Goal: Check status: Check status

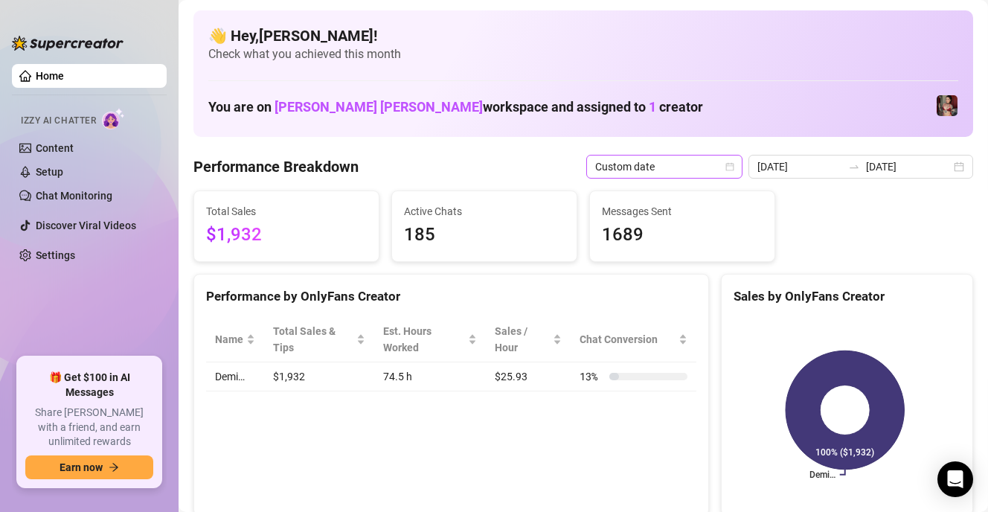
click at [654, 164] on span "Custom date" at bounding box center [664, 167] width 138 height 22
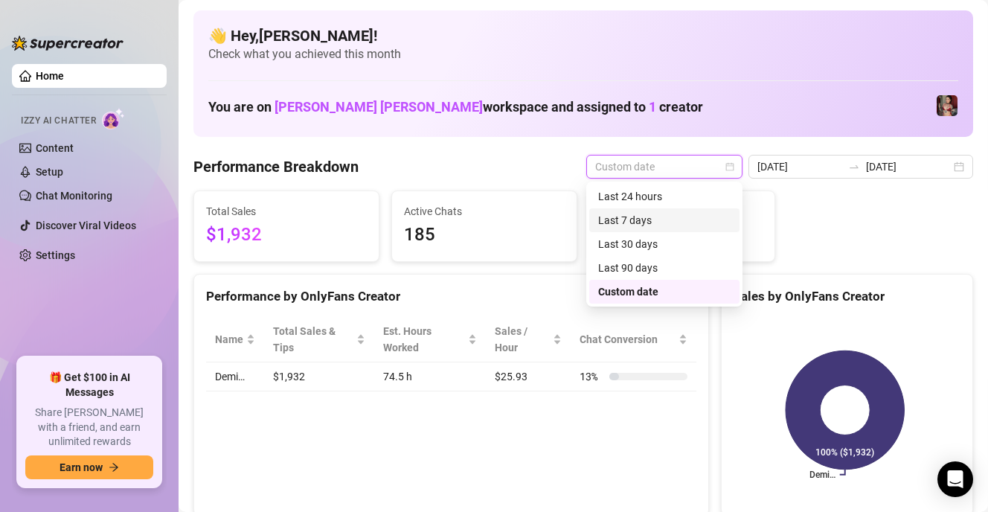
click at [793, 201] on div "Total Sales $1,932 Active Chats 185 Messages Sent 1689" at bounding box center [584, 226] width 792 height 71
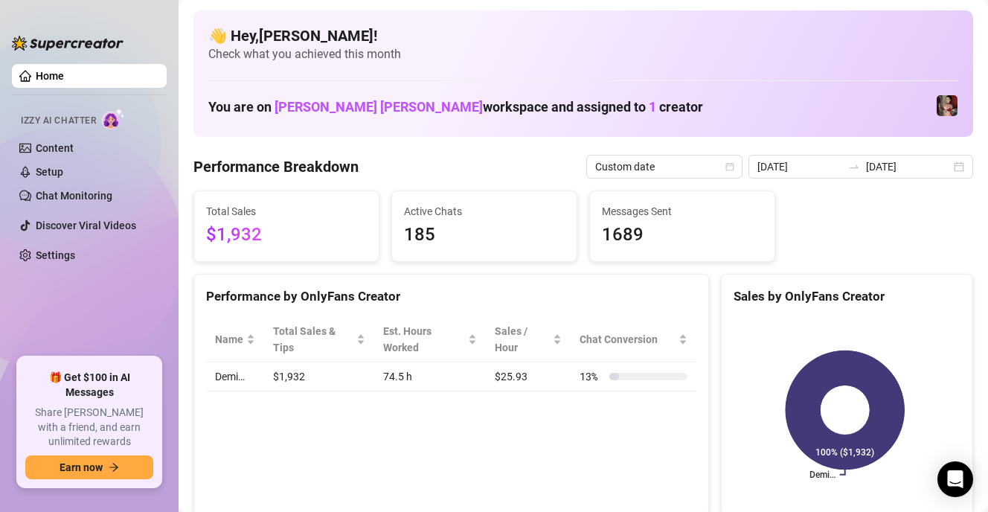
click at [292, 226] on span "$1,932" at bounding box center [286, 235] width 161 height 28
click at [71, 144] on link "Content" at bounding box center [55, 148] width 38 height 12
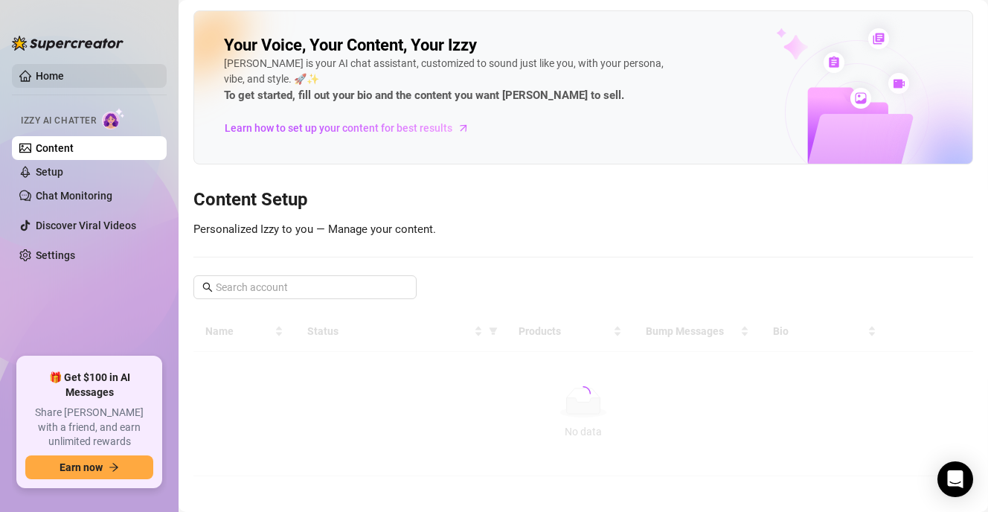
click at [64, 72] on link "Home" at bounding box center [50, 76] width 28 height 12
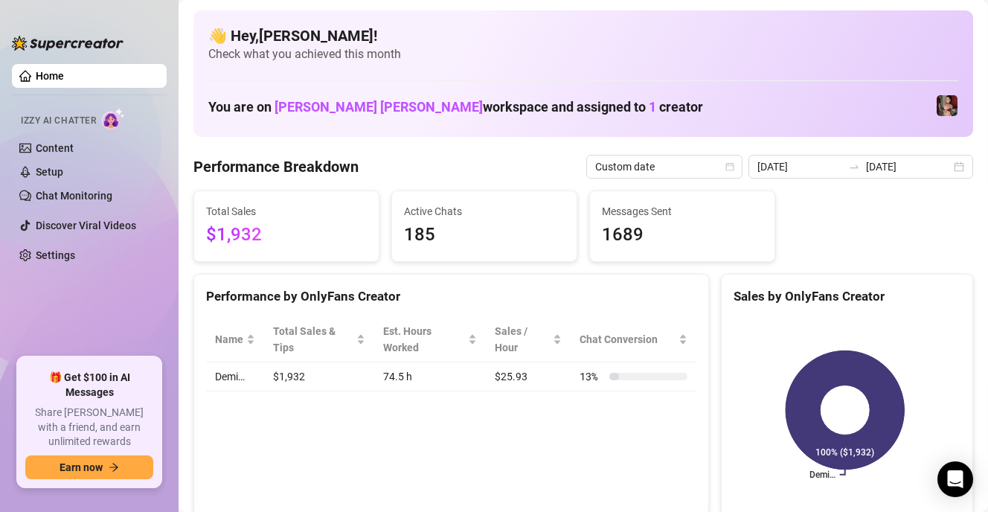
click at [291, 228] on span "$1,932" at bounding box center [286, 235] width 161 height 28
click at [726, 165] on icon "calendar" at bounding box center [730, 166] width 9 height 9
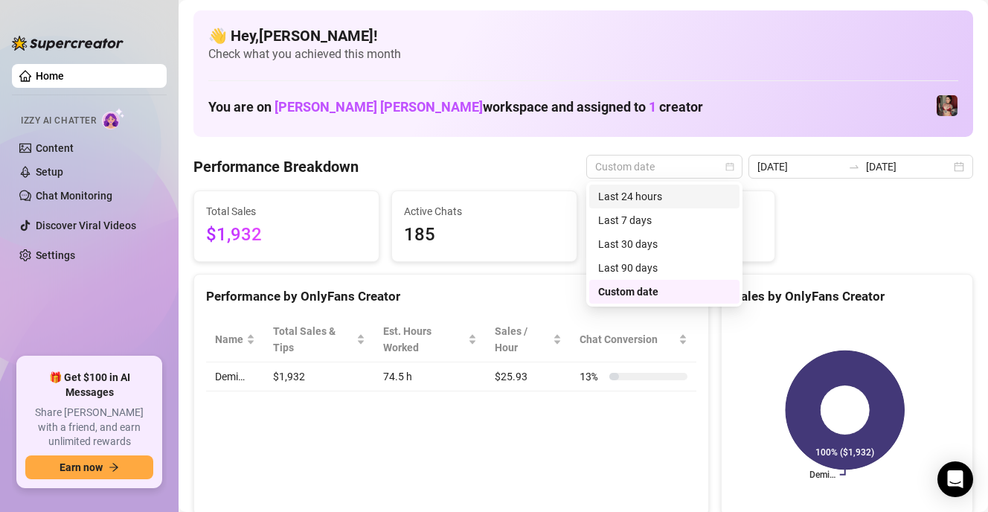
click at [681, 200] on div "Last 24 hours" at bounding box center [664, 196] width 132 height 16
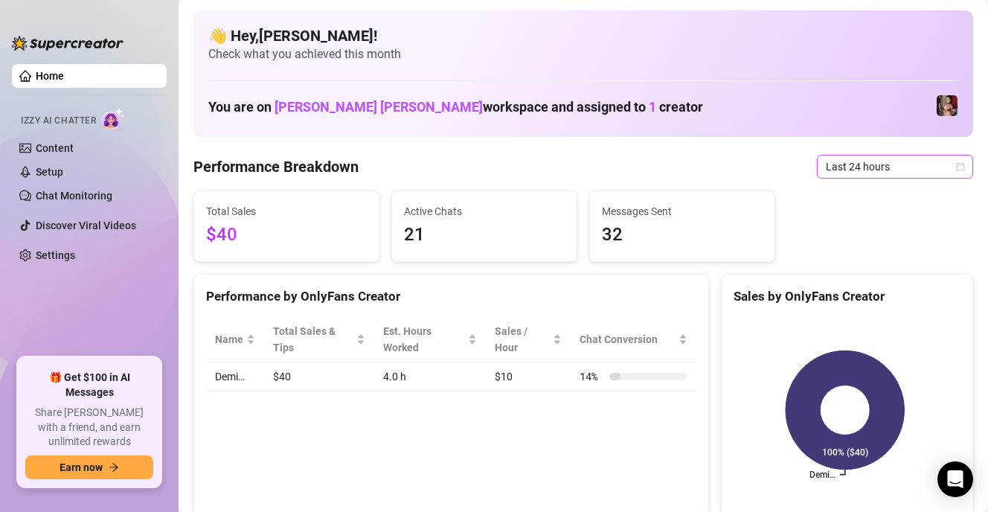
click at [897, 163] on span "Last 24 hours" at bounding box center [895, 167] width 138 height 22
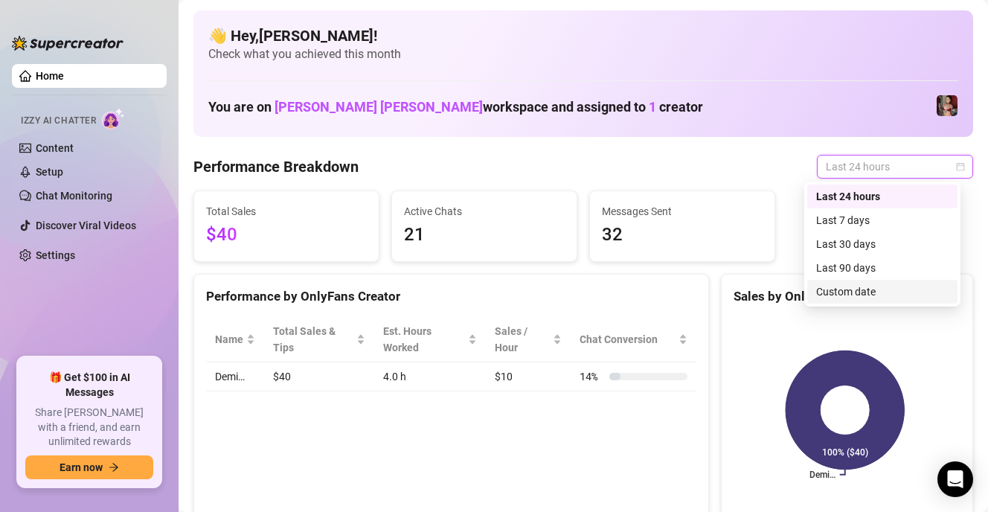
click at [867, 290] on div "Custom date" at bounding box center [882, 292] width 132 height 16
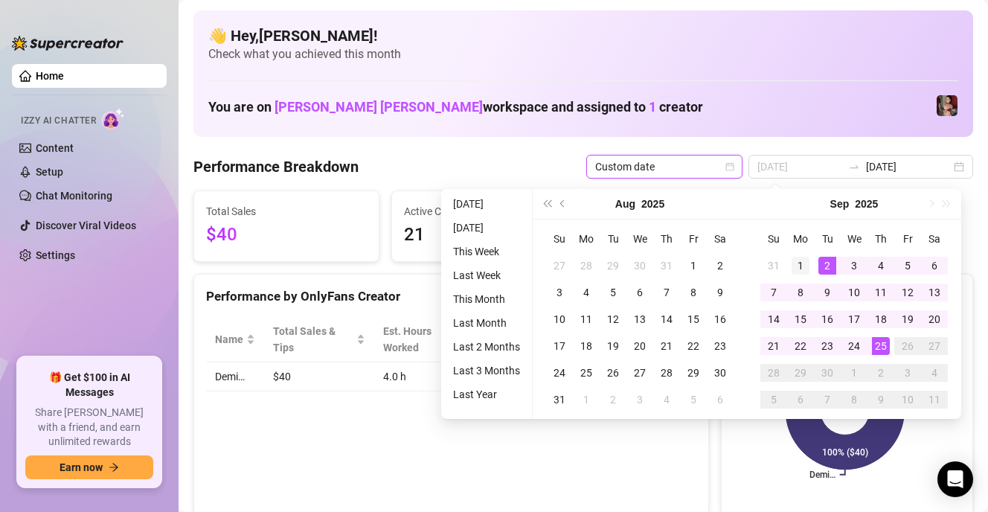
type input "[DATE]"
click at [798, 266] on div "1" at bounding box center [801, 266] width 18 height 18
type input "[DATE]"
click at [877, 345] on div "25" at bounding box center [881, 346] width 18 height 18
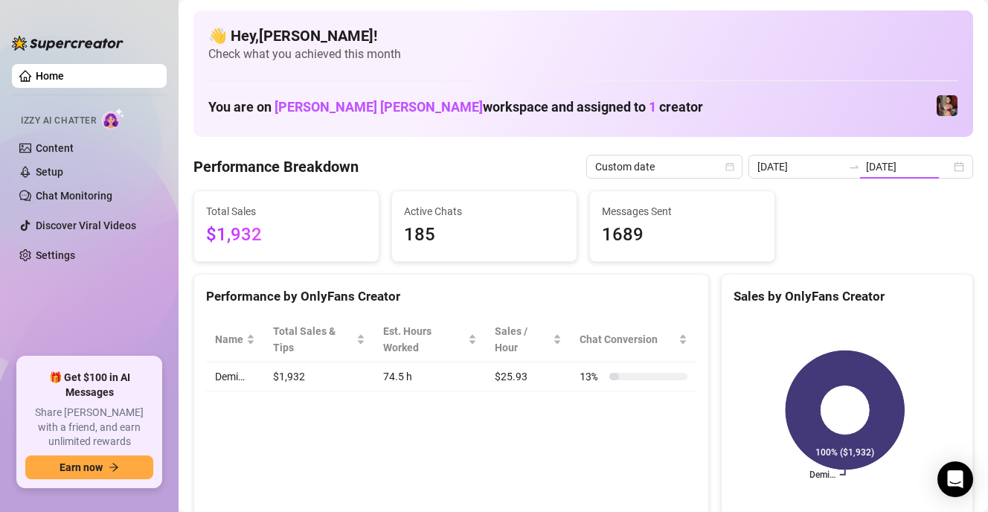
type input "[DATE]"
click at [483, 254] on div "Active Chats 186" at bounding box center [484, 226] width 185 height 70
